Goal: Find specific page/section

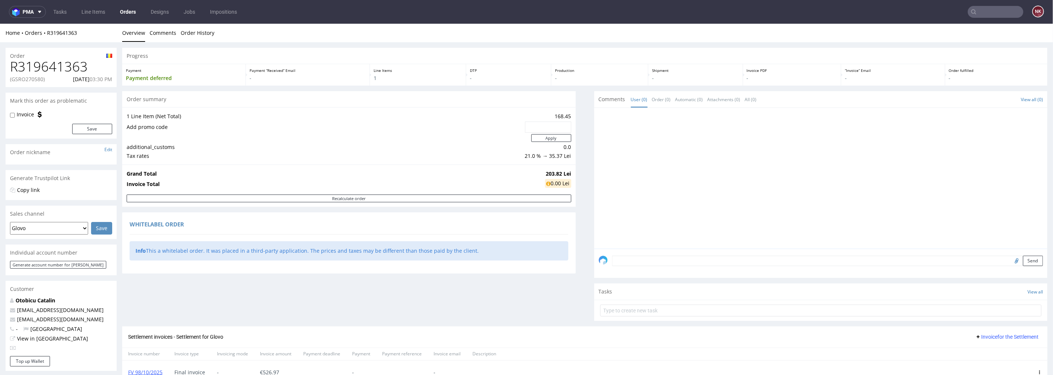
scroll to position [145, 0]
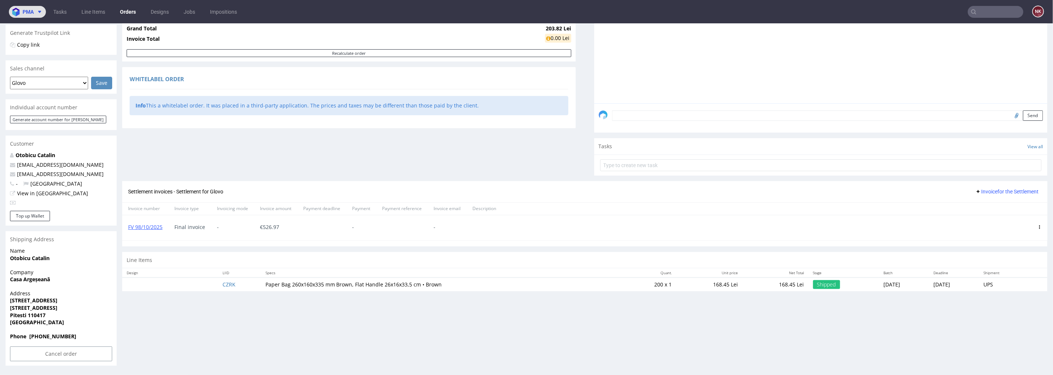
click at [36, 12] on span at bounding box center [38, 12] width 9 height 6
click at [47, 26] on span "AMA" at bounding box center [63, 28] width 75 height 6
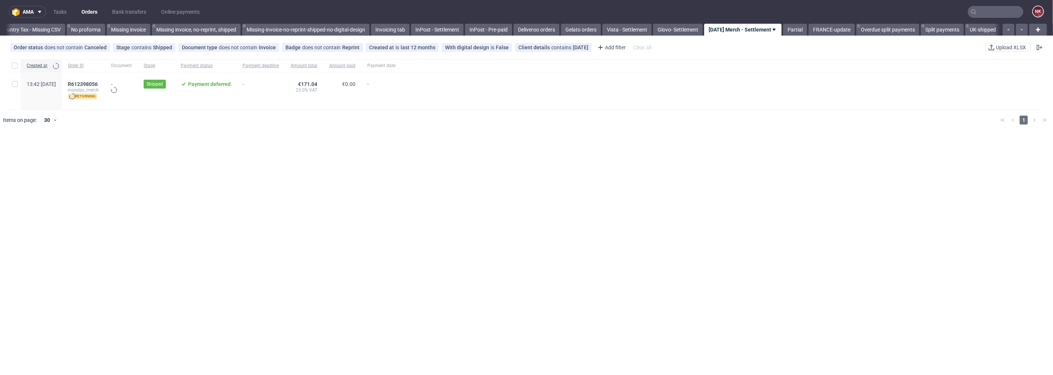
scroll to position [0, 1035]
click at [662, 27] on link "Glovo- Settlement" at bounding box center [678, 30] width 50 height 12
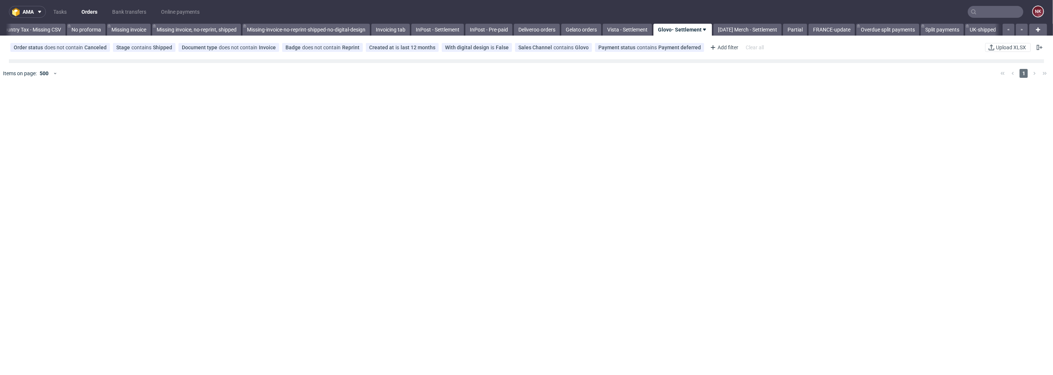
scroll to position [0, 1034]
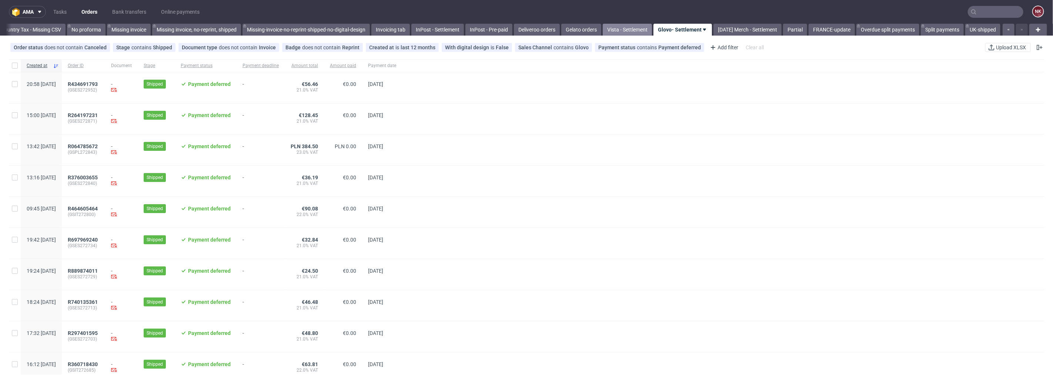
click at [630, 27] on link "Vista - Settlement" at bounding box center [627, 30] width 49 height 12
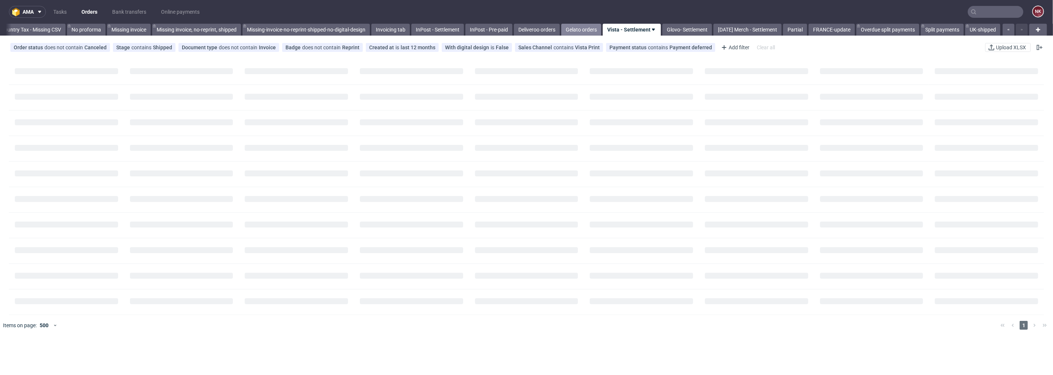
click at [577, 24] on link "Gelato orders" at bounding box center [581, 30] width 40 height 12
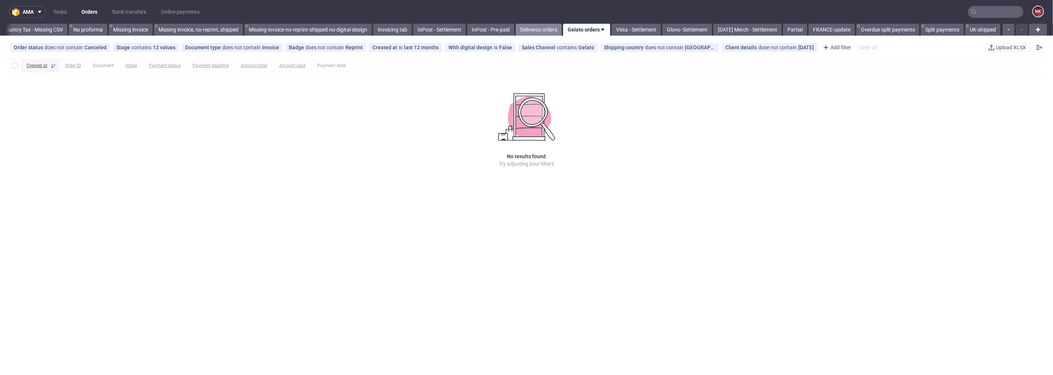
click at [527, 28] on link "Deliveroo orders" at bounding box center [539, 30] width 46 height 12
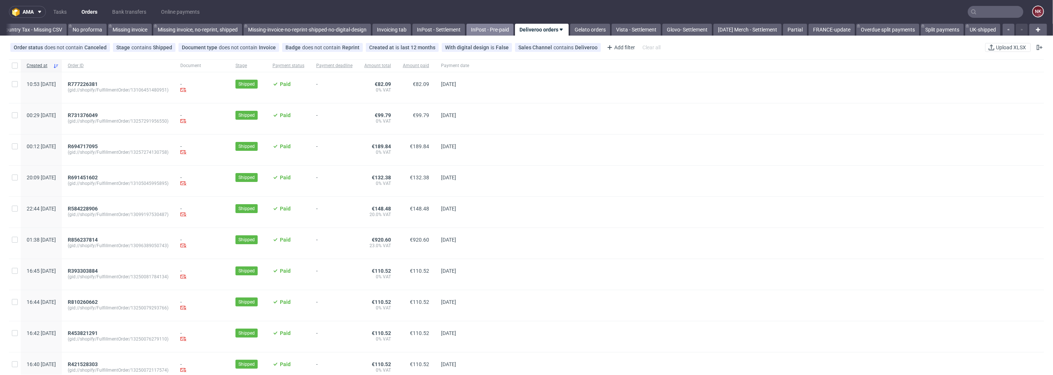
click at [486, 28] on link "InPost - Pre-paid" at bounding box center [490, 30] width 47 height 12
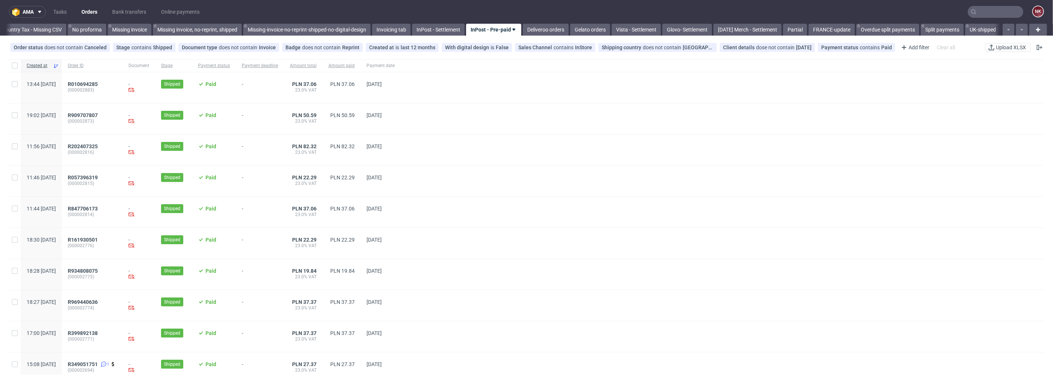
click at [1000, 11] on input "text" at bounding box center [996, 12] width 56 height 12
paste input "R536597191"
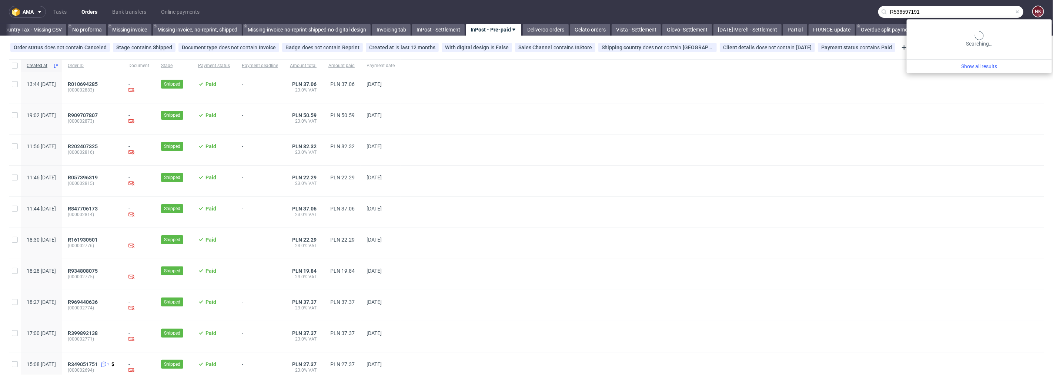
type input "R536597191"
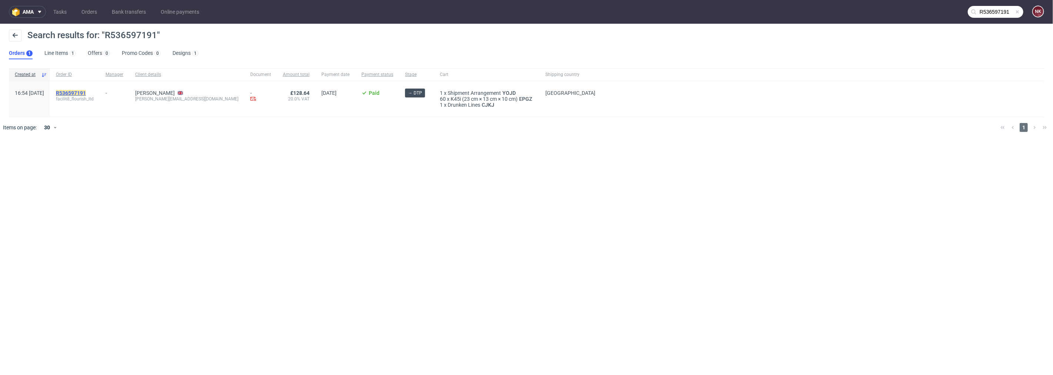
click at [86, 90] on mark "R536597191" at bounding box center [71, 93] width 30 height 6
